Goal: Task Accomplishment & Management: Use online tool/utility

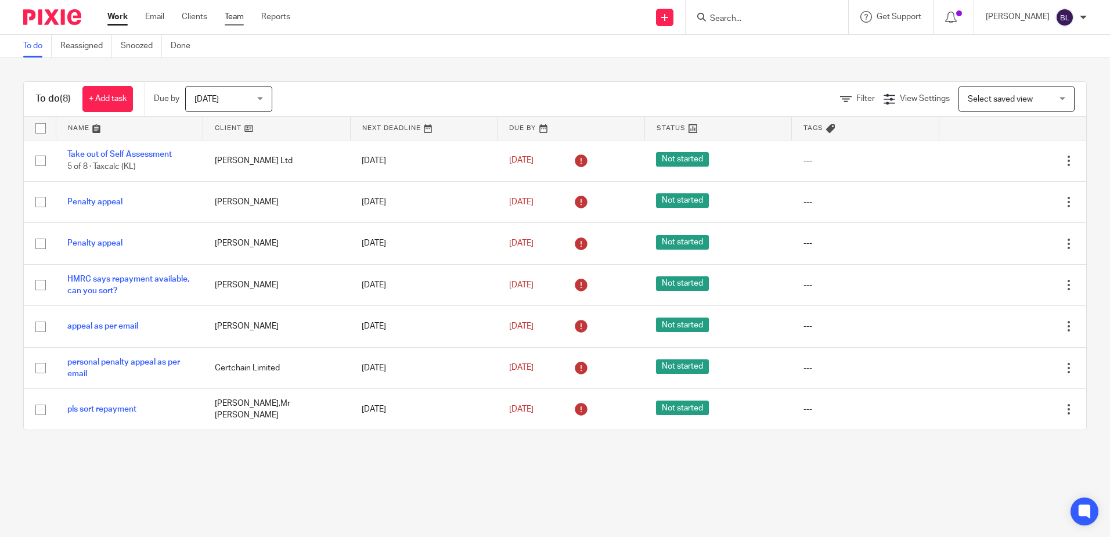
click at [232, 13] on link "Team" at bounding box center [234, 17] width 19 height 12
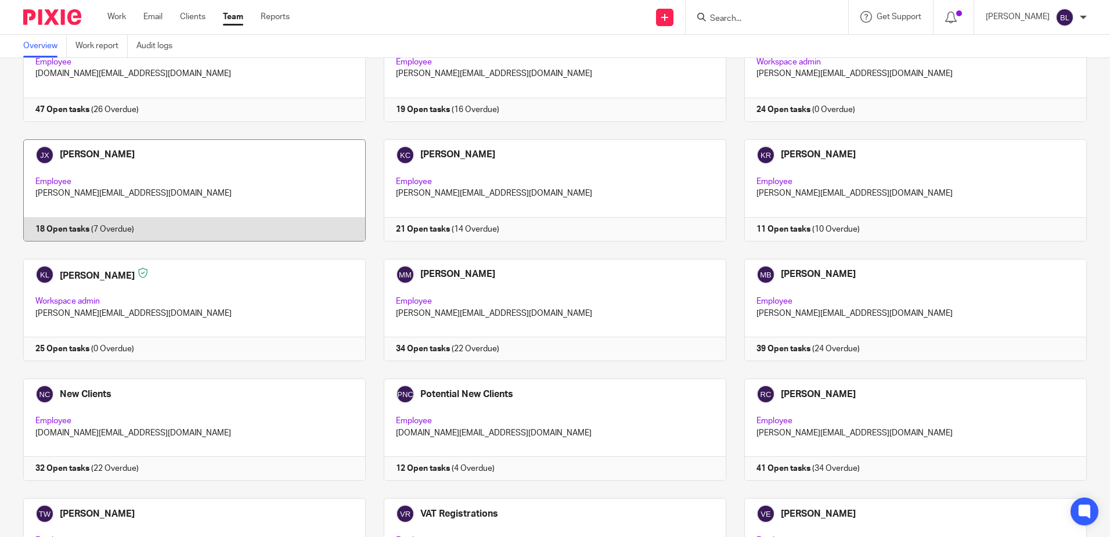
scroll to position [464, 0]
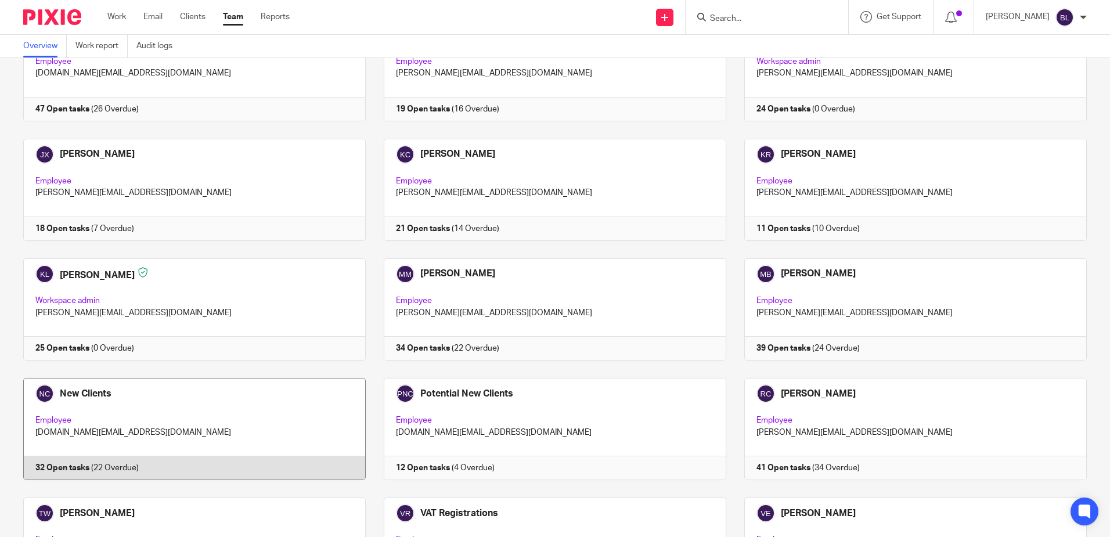
click at [87, 394] on link at bounding box center [185, 429] width 361 height 102
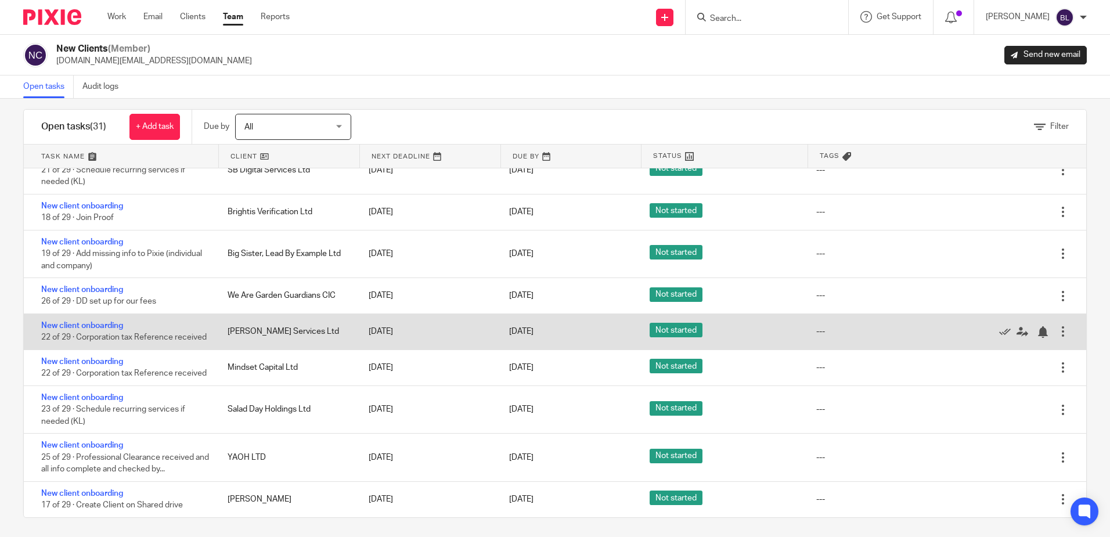
scroll to position [17, 0]
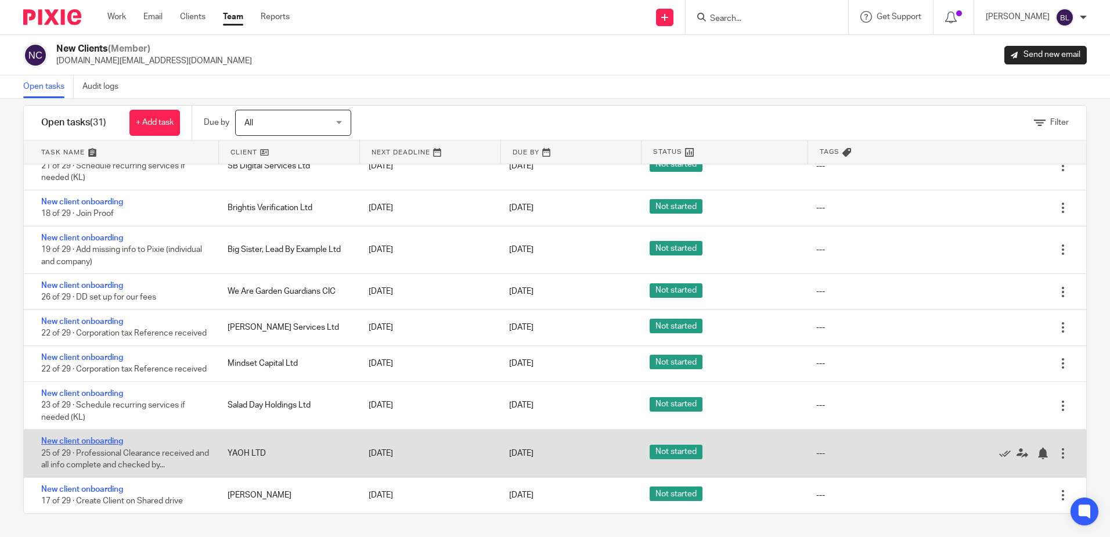
click at [82, 441] on link "New client onboarding" at bounding box center [82, 441] width 82 height 8
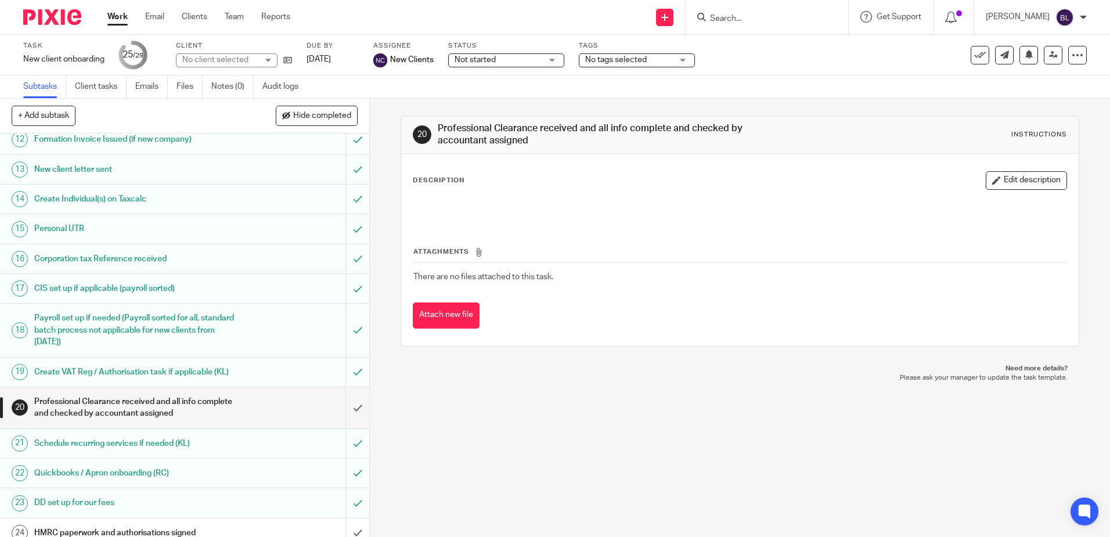
scroll to position [520, 0]
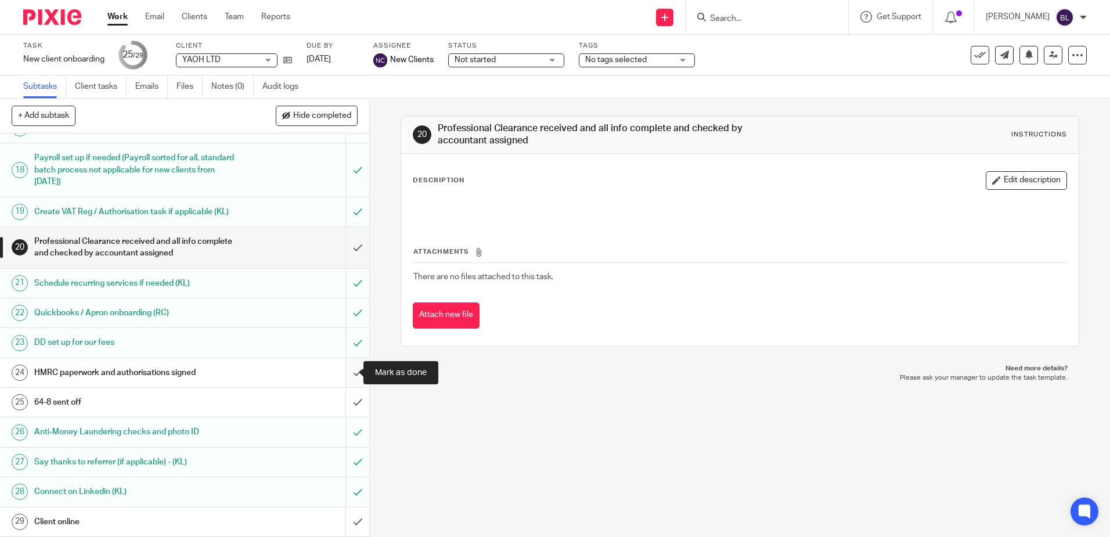
click at [348, 373] on input "submit" at bounding box center [184, 372] width 369 height 29
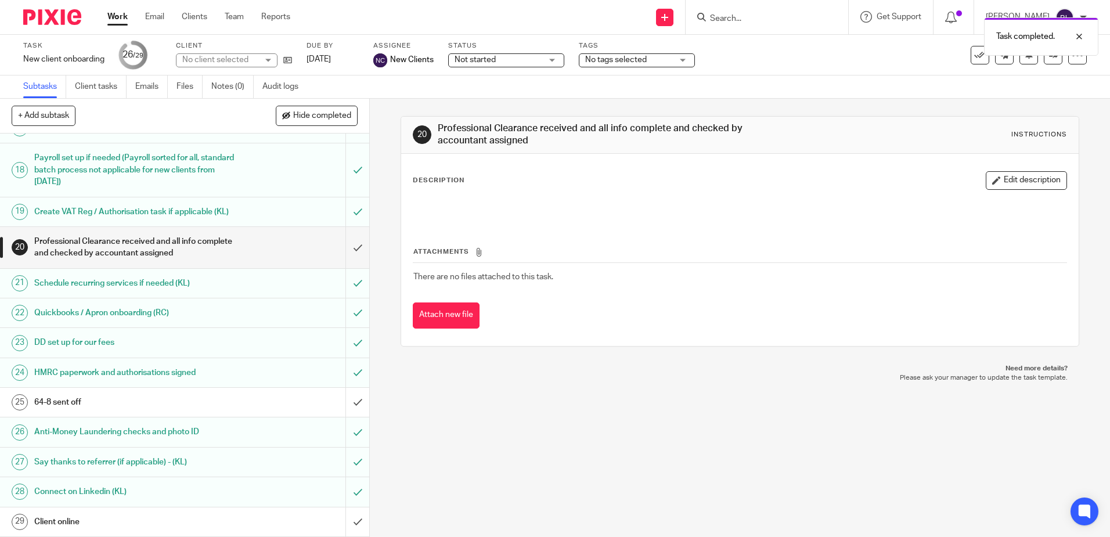
scroll to position [520, 0]
click at [341, 402] on input "submit" at bounding box center [184, 402] width 369 height 29
